Goal: Check status: Check status

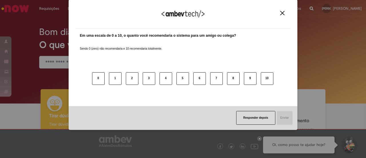
click at [284, 15] on button "Close" at bounding box center [283, 13] width 8 height 5
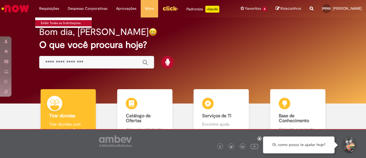
click at [54, 23] on link "Exibir Todas as Solicitações" at bounding box center [66, 23] width 63 height 6
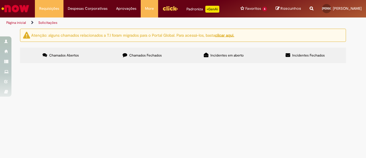
click at [139, 57] on span "Chamados Fechados" at bounding box center [145, 55] width 33 height 5
click at [297, 57] on span "Incidentes Fechados" at bounding box center [308, 55] width 33 height 5
click at [0, 0] on span "NÃO APARECE 2 FUNCIONÁRIOS PARA APLICAÇÃO DE MDT" at bounding box center [0, 0] width 0 height 0
click at [0, 0] on div "Linhas 1 − 1 de 1" at bounding box center [0, 0] width 0 height 0
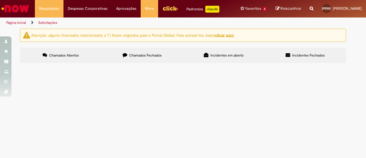
click at [0, 0] on td "NÃO APARECE 2 FUNCIONÁRIOS PARA APLICAÇÃO DE MDT" at bounding box center [0, 0] width 0 height 0
click at [0, 0] on span "[DATE] 10:54:12" at bounding box center [0, 0] width 0 height 0
click at [0, 0] on span "NÃO APARECE 2 FUNCIONÁRIOS PARA APLICAÇÃO DE MDT" at bounding box center [0, 0] width 0 height 0
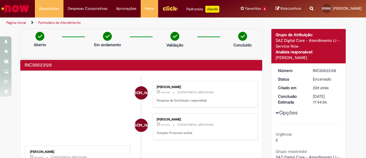
click at [45, 107] on li "[PERSON_NAME] [PERSON_NAME] 6d atrás 6 dias atrás Comentários adicionais Pesqui…" at bounding box center [141, 94] width 233 height 27
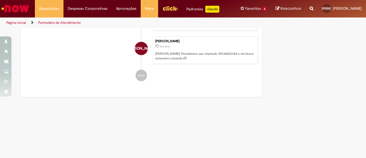
scroll to position [972, 0]
